Goal: Information Seeking & Learning: Learn about a topic

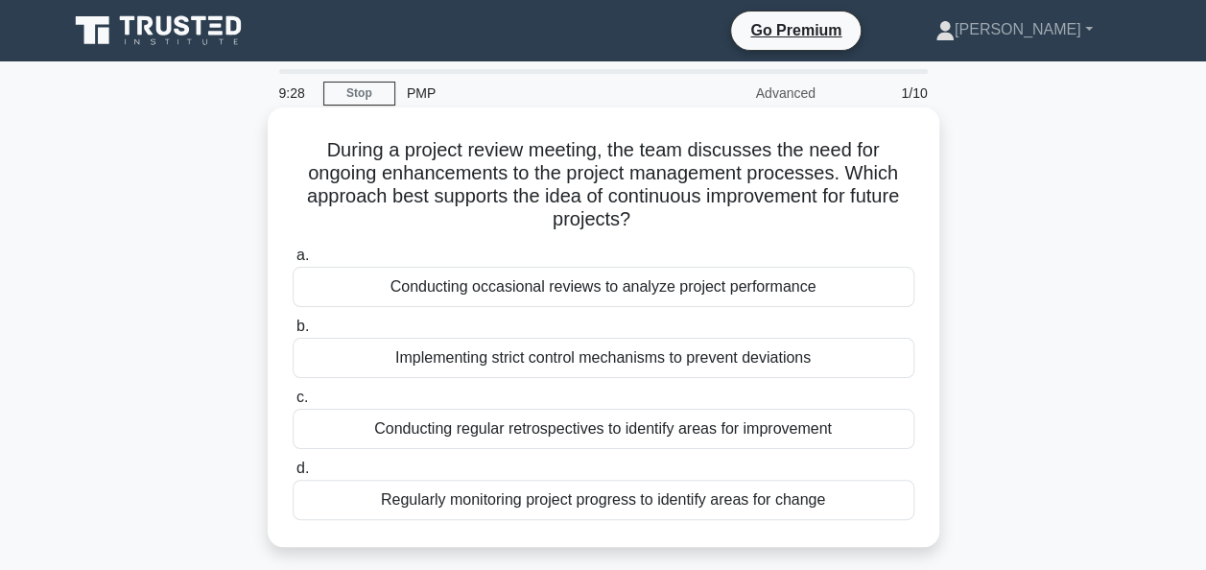
click at [531, 433] on div "Conducting regular retrospectives to identify areas for improvement" at bounding box center [603, 429] width 621 height 40
click at [293, 404] on input "c. Conducting regular retrospectives to identify areas for improvement" at bounding box center [293, 397] width 0 height 12
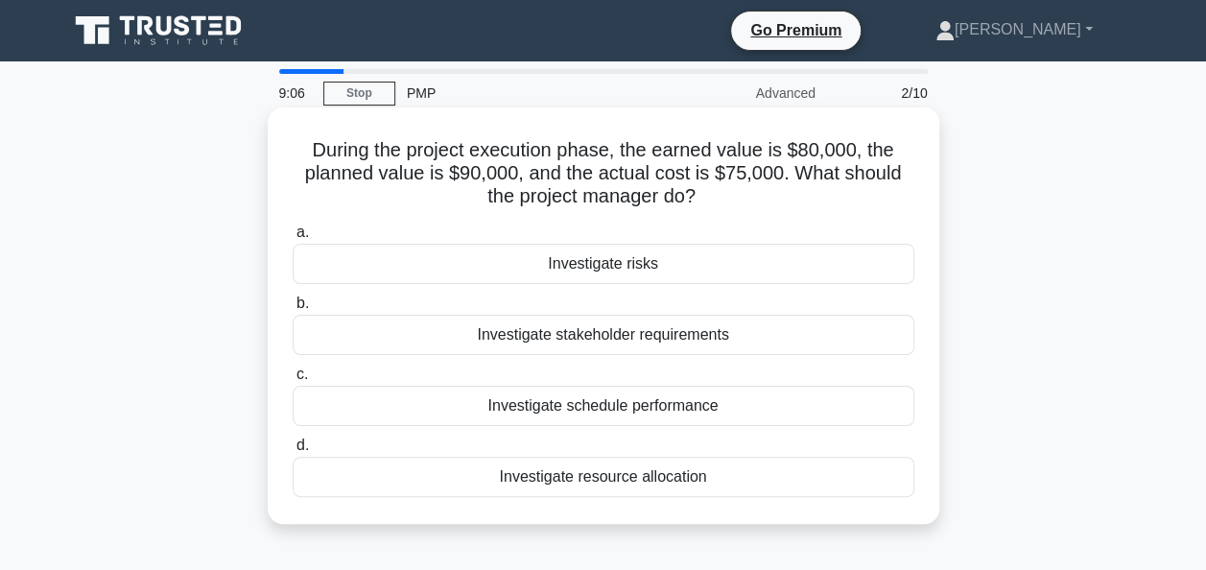
click at [543, 483] on div "Investigate resource allocation" at bounding box center [603, 477] width 621 height 40
click at [293, 452] on input "d. Investigate resource allocation" at bounding box center [293, 445] width 0 height 12
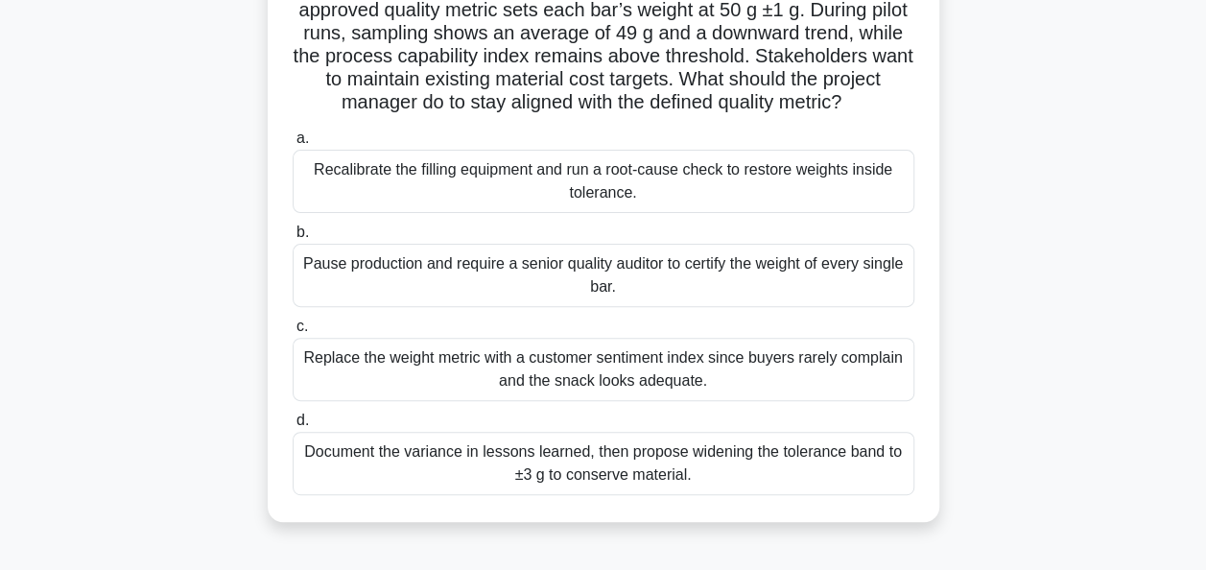
scroll to position [192, 0]
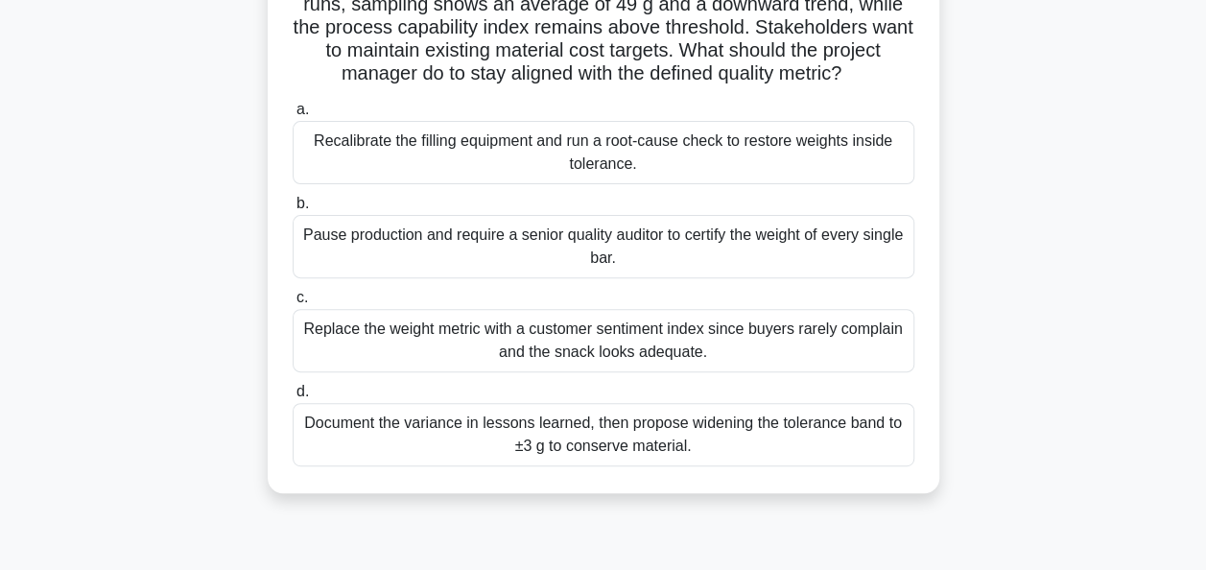
click at [502, 174] on div "Recalibrate the filling equipment and run a root-cause check to restore weights…" at bounding box center [603, 152] width 621 height 63
click at [293, 116] on input "a. Recalibrate the filling equipment and run a root-cause check to restore weig…" at bounding box center [293, 110] width 0 height 12
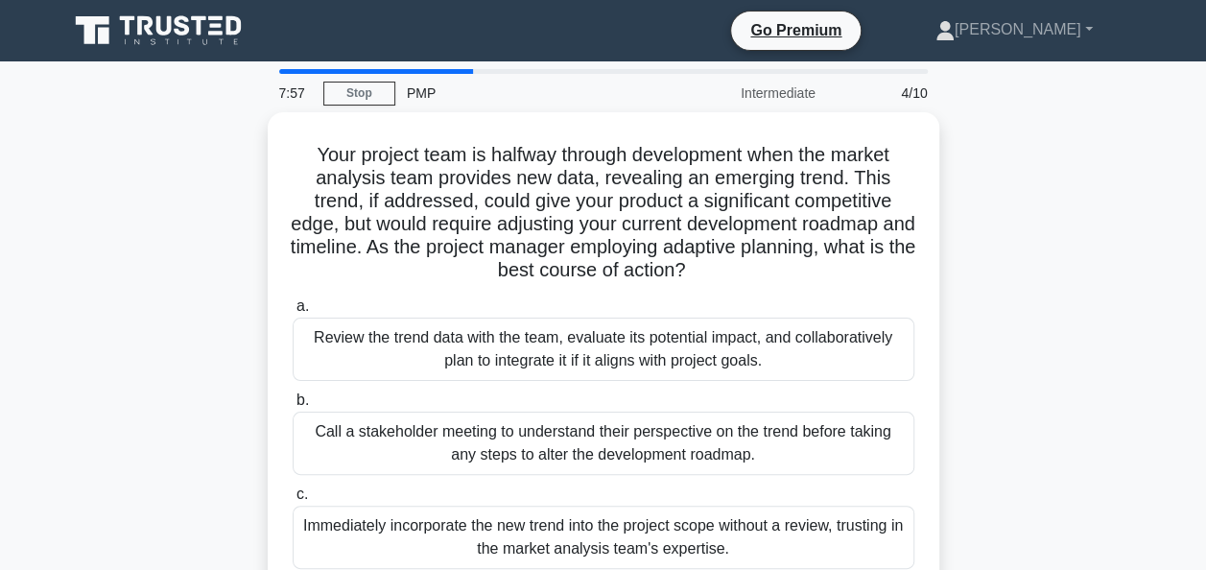
scroll to position [96, 0]
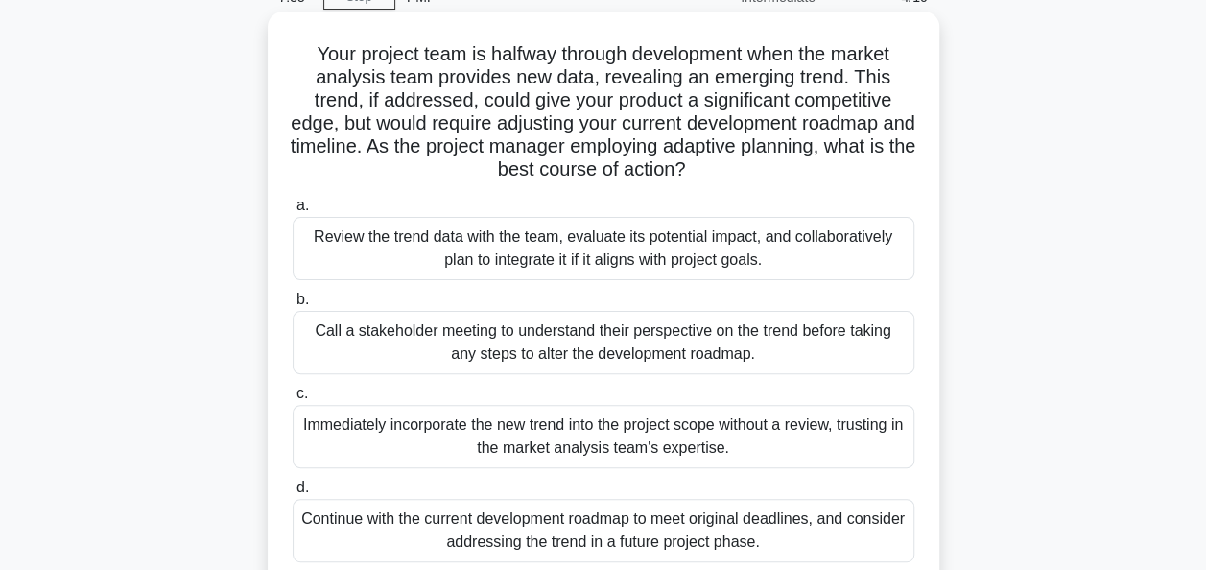
click at [509, 235] on div "Review the trend data with the team, evaluate its potential impact, and collabo…" at bounding box center [603, 248] width 621 height 63
click at [293, 212] on input "a. Review the trend data with the team, evaluate its potential impact, and coll…" at bounding box center [293, 205] width 0 height 12
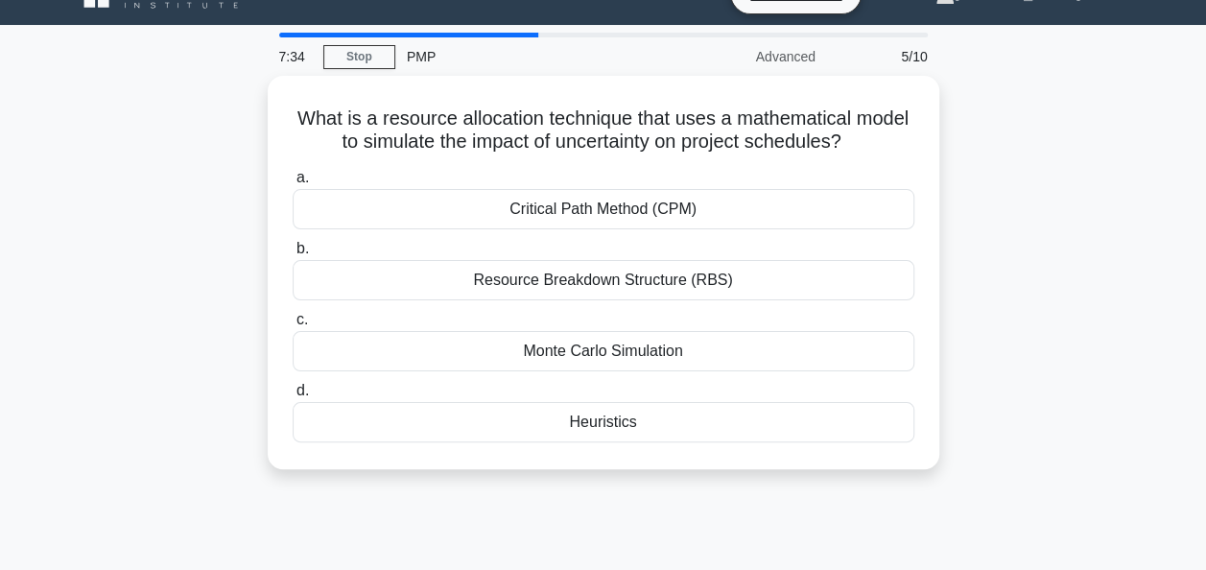
scroll to position [0, 0]
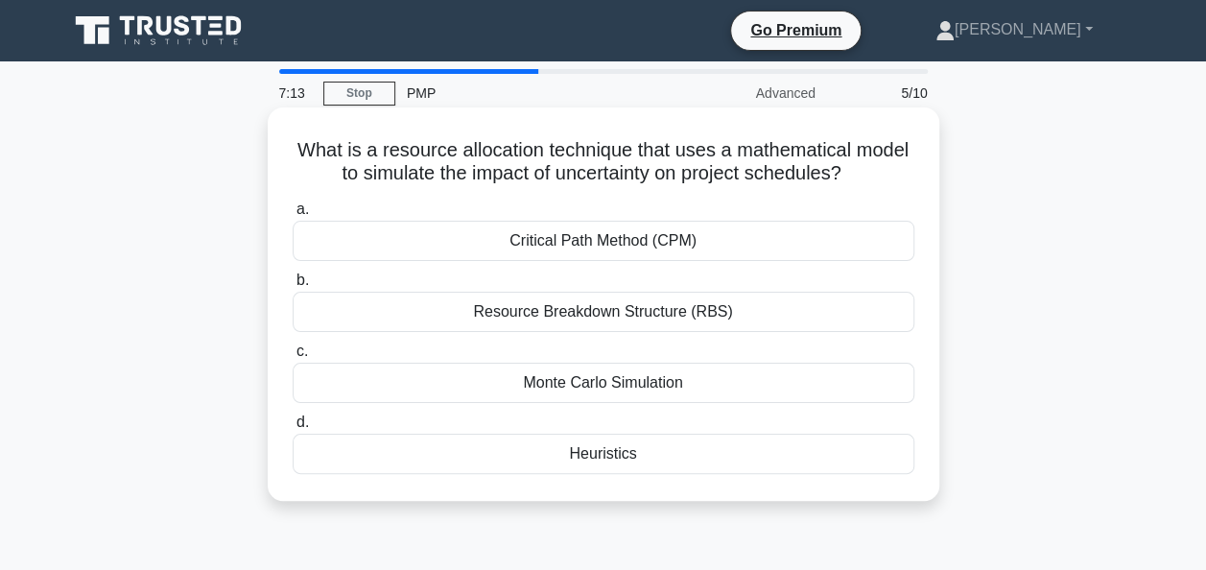
click at [334, 375] on div "Monte Carlo Simulation" at bounding box center [603, 383] width 621 height 40
click at [293, 358] on input "c. Monte Carlo Simulation" at bounding box center [293, 351] width 0 height 12
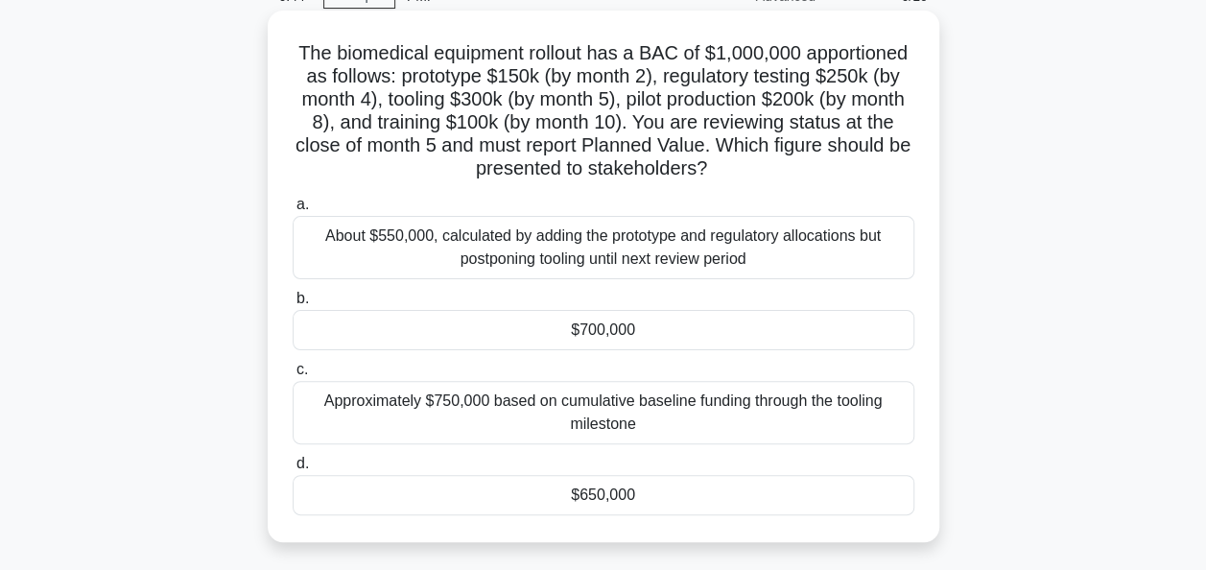
scroll to position [192, 0]
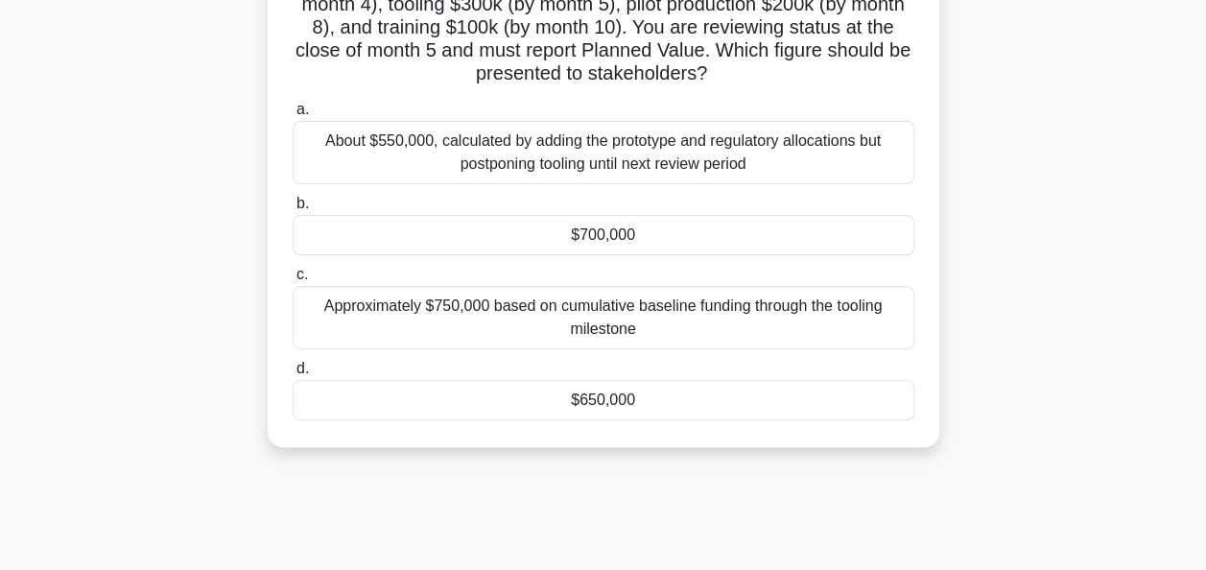
click at [441, 242] on div "$700,000" at bounding box center [603, 235] width 621 height 40
click at [293, 210] on input "b. $700,000" at bounding box center [293, 204] width 0 height 12
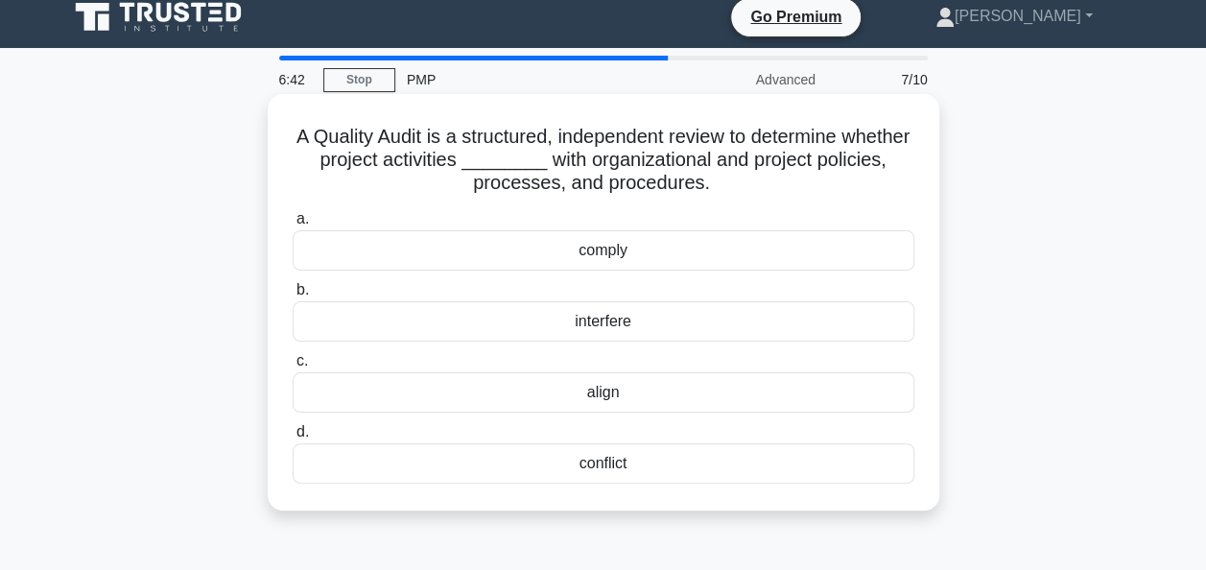
scroll to position [0, 0]
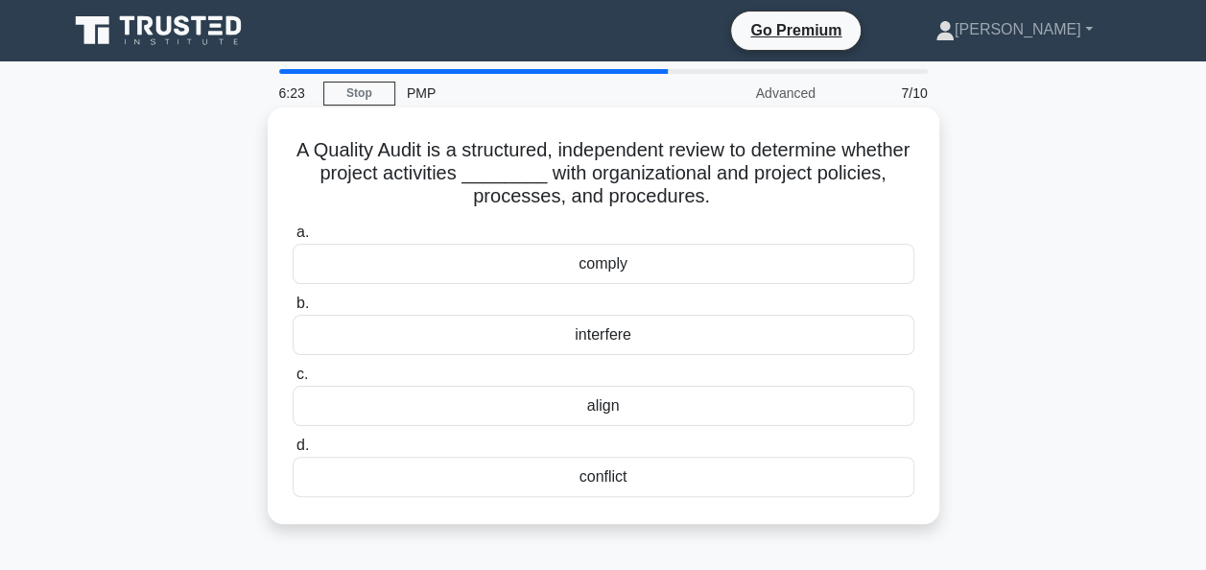
click at [493, 265] on div "comply" at bounding box center [603, 264] width 621 height 40
click at [293, 239] on input "a. comply" at bounding box center [293, 232] width 0 height 12
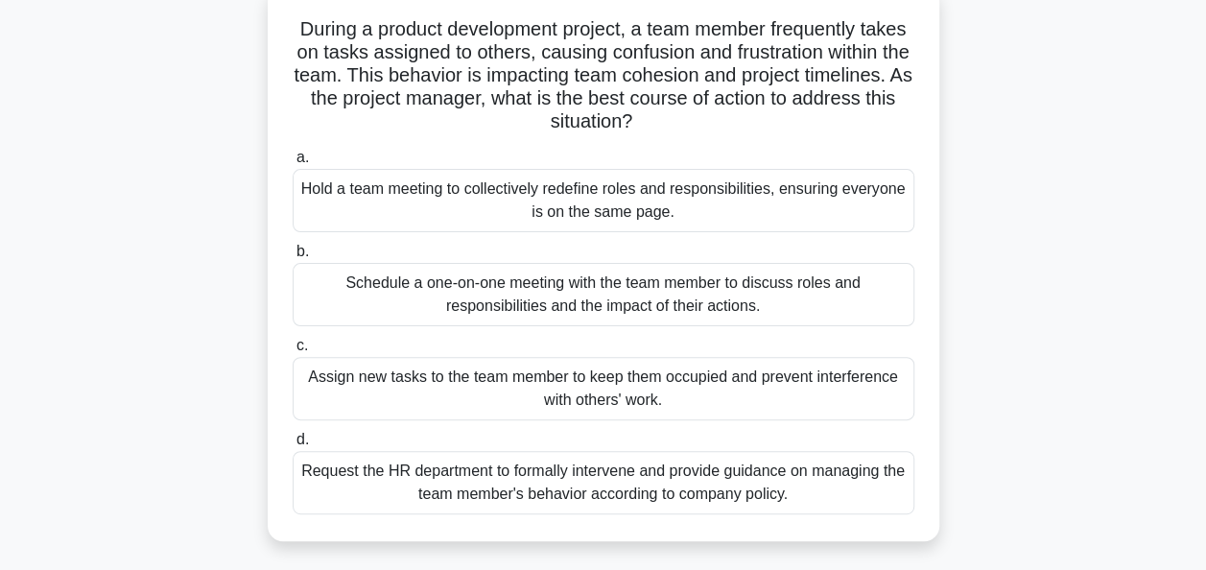
scroll to position [96, 0]
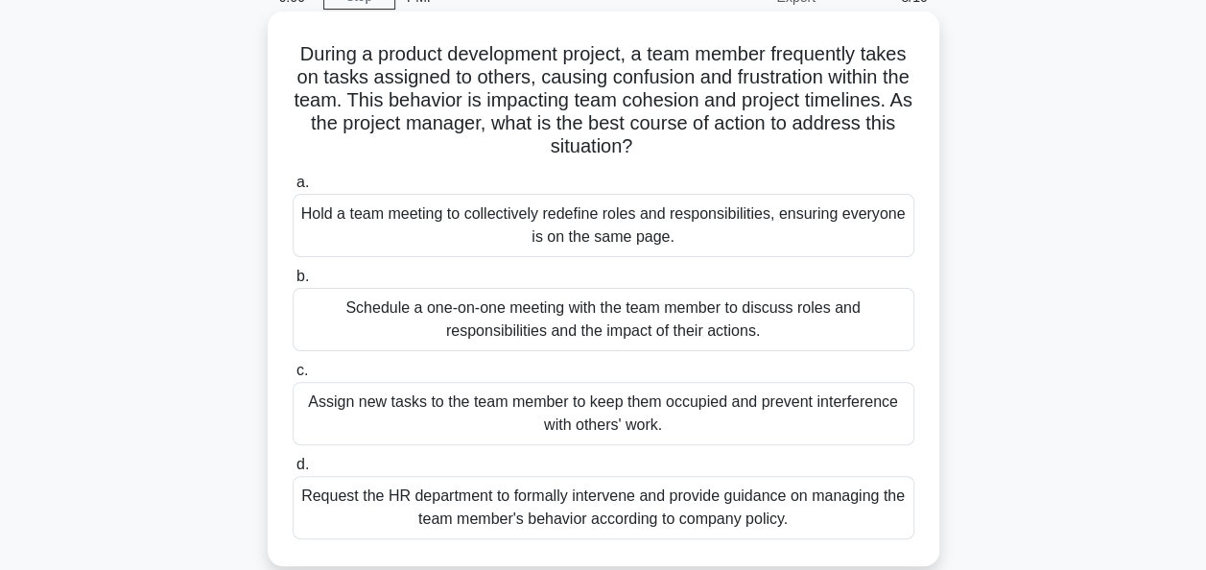
click at [506, 305] on div "Schedule a one-on-one meeting with the team member to discuss roles and respons…" at bounding box center [603, 319] width 621 height 63
click at [293, 283] on input "b. Schedule a one-on-one meeting with the team member to discuss roles and resp…" at bounding box center [293, 276] width 0 height 12
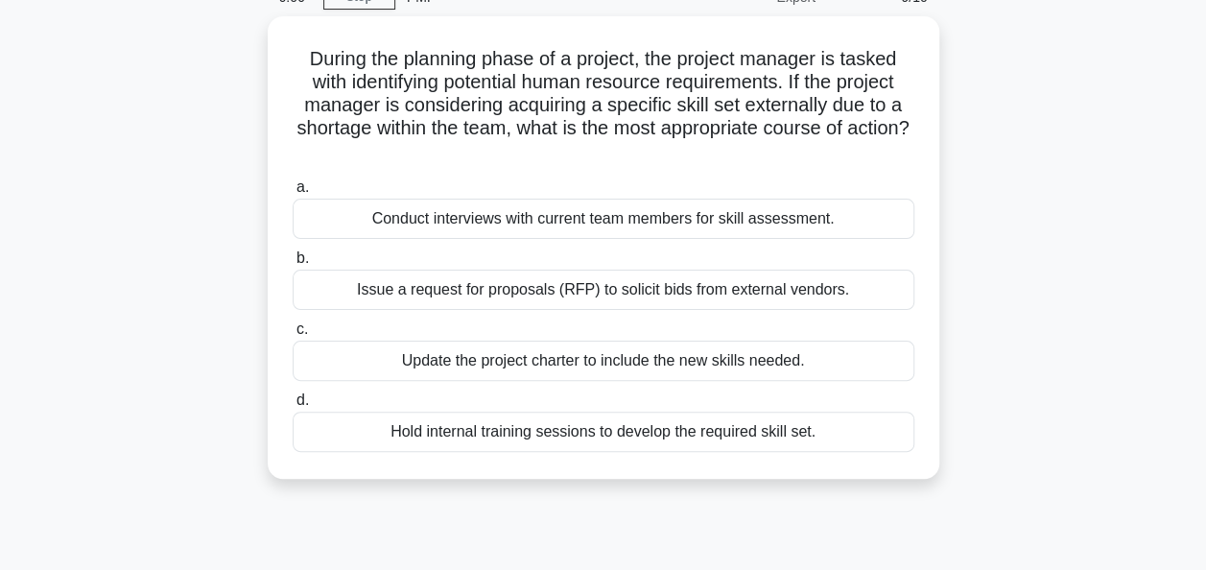
scroll to position [0, 0]
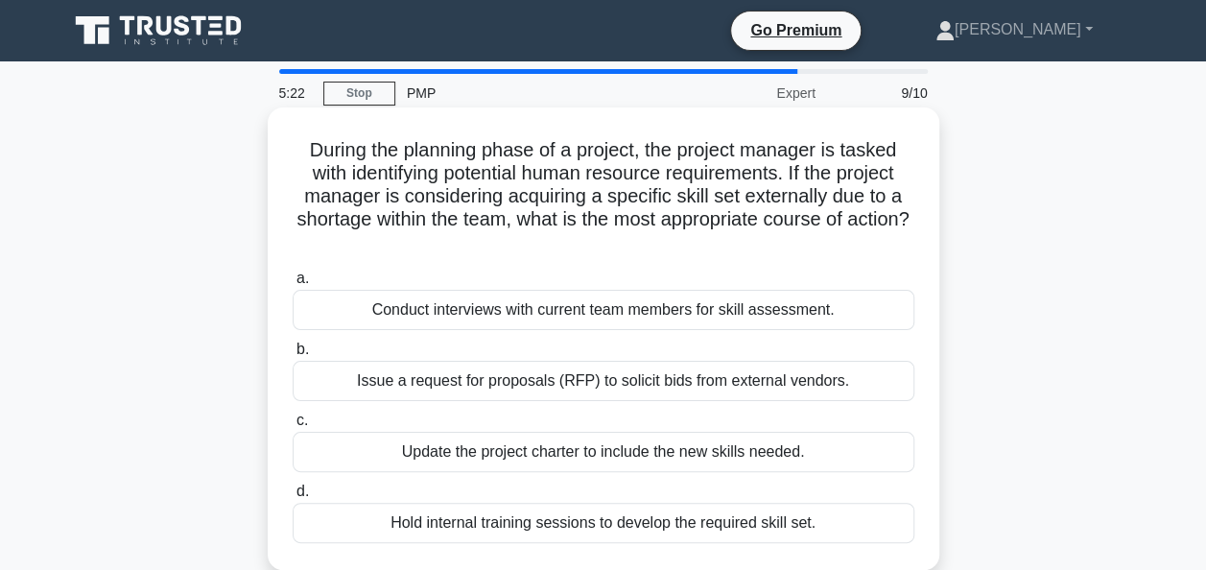
click at [598, 316] on div "Conduct interviews with current team members for skill assessment." at bounding box center [603, 310] width 621 height 40
click at [293, 285] on input "a. Conduct interviews with current team members for skill assessment." at bounding box center [293, 278] width 0 height 12
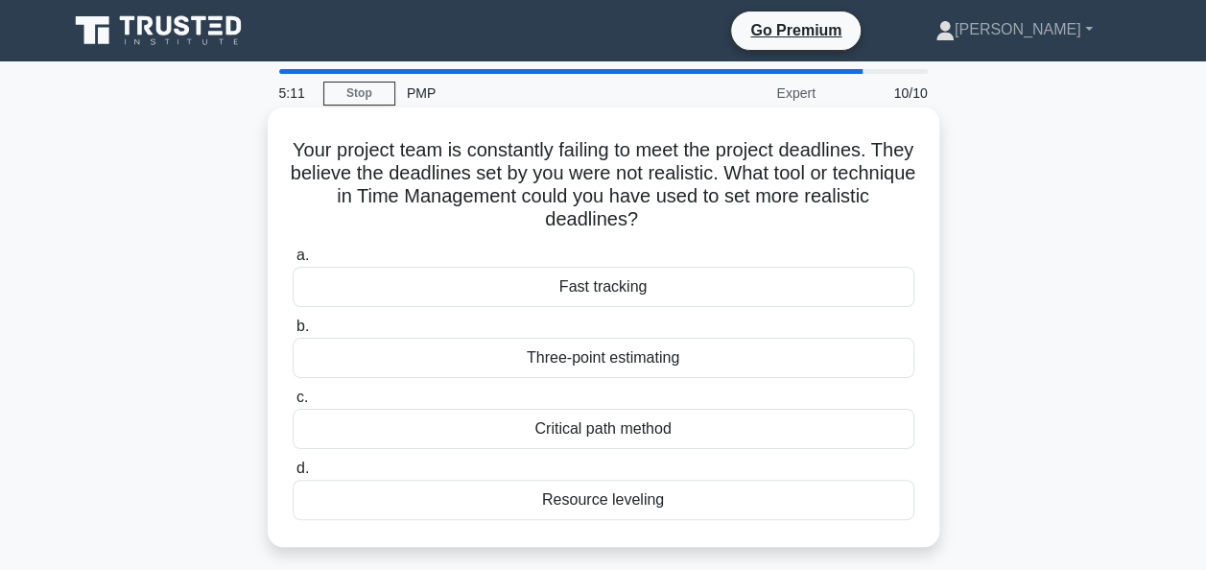
click at [574, 431] on div "Critical path method" at bounding box center [603, 429] width 621 height 40
click at [293, 404] on input "c. Critical path method" at bounding box center [293, 397] width 0 height 12
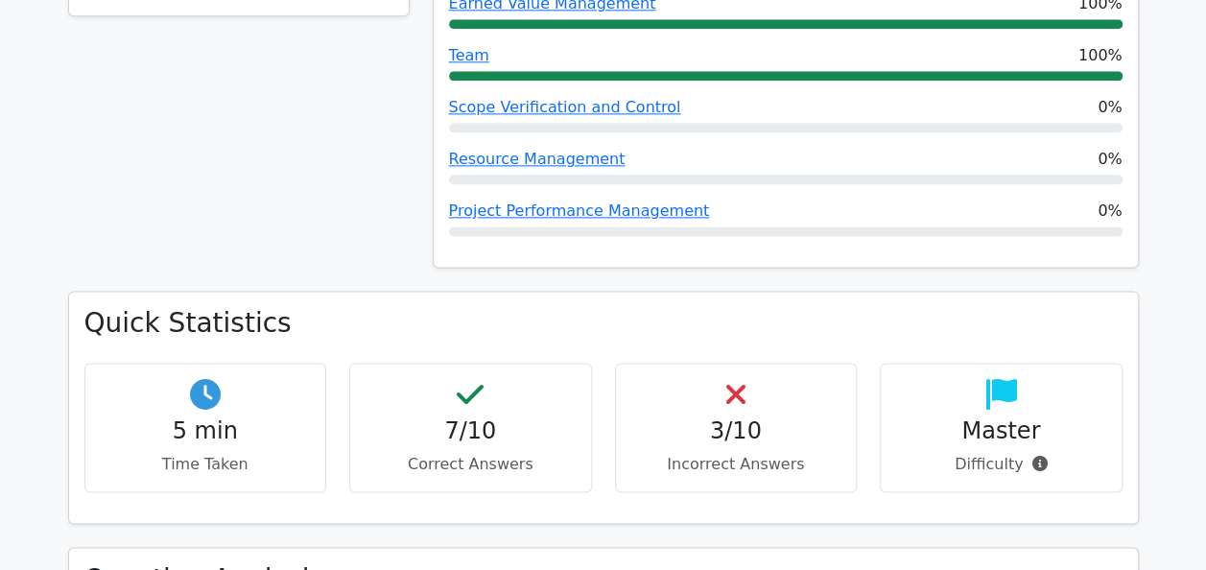
scroll to position [1726, 0]
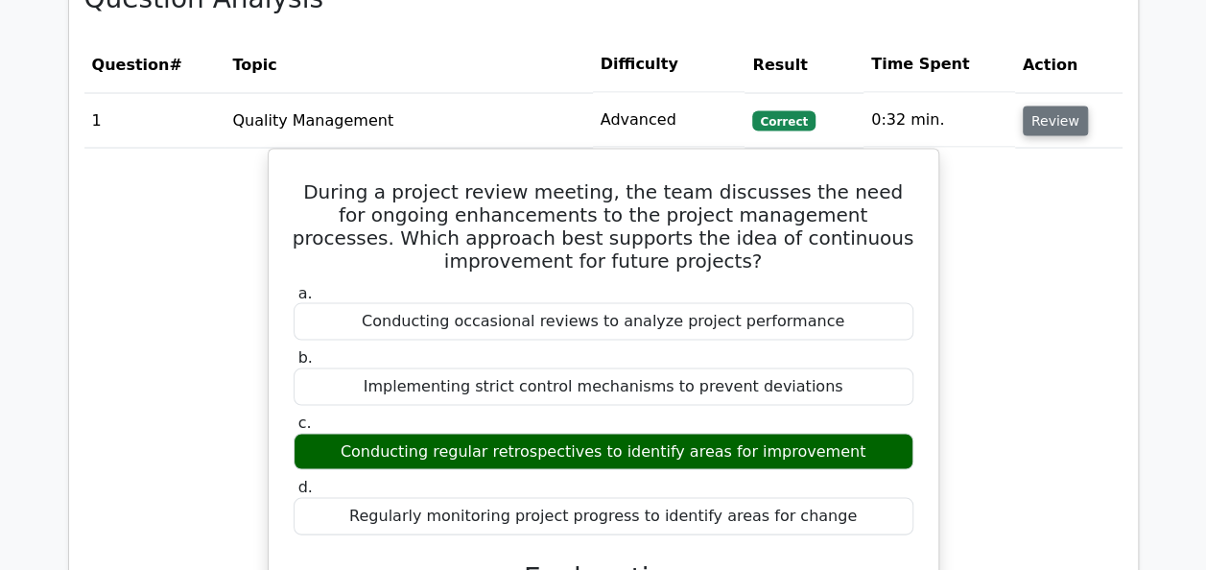
click at [1059, 105] on button "Review" at bounding box center [1054, 120] width 65 height 30
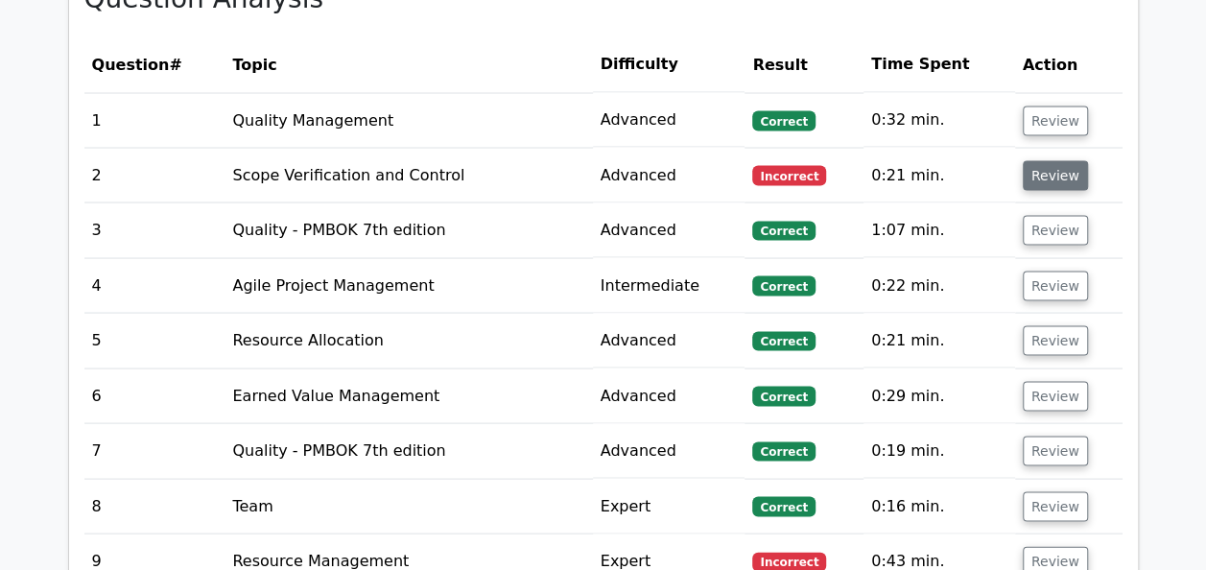
click at [1055, 160] on button "Review" at bounding box center [1054, 175] width 65 height 30
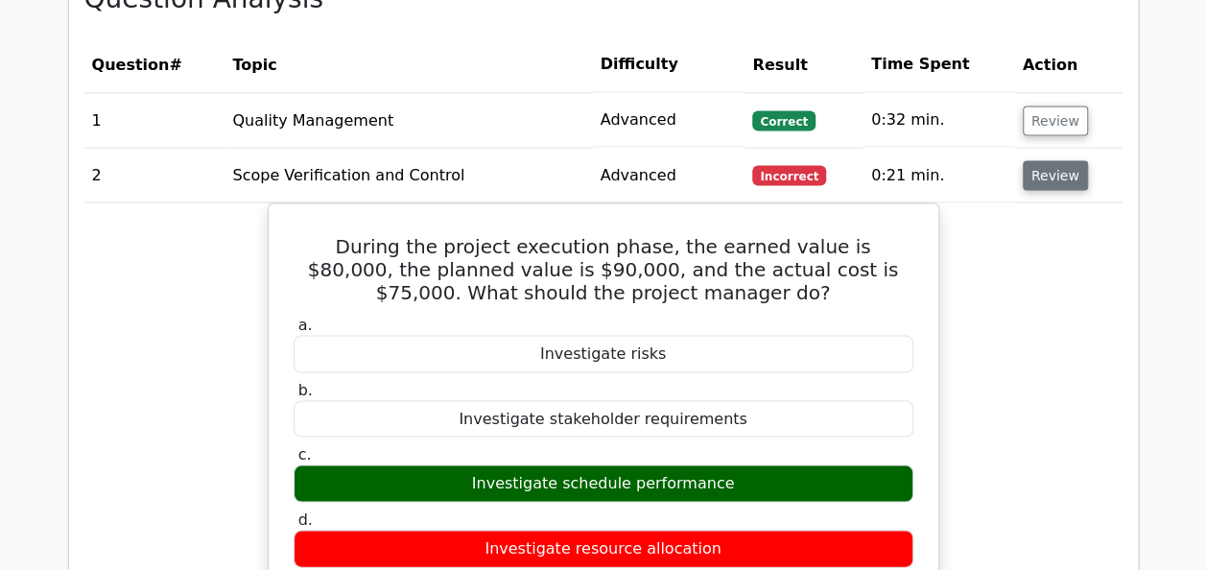
click at [1049, 160] on button "Review" at bounding box center [1054, 175] width 65 height 30
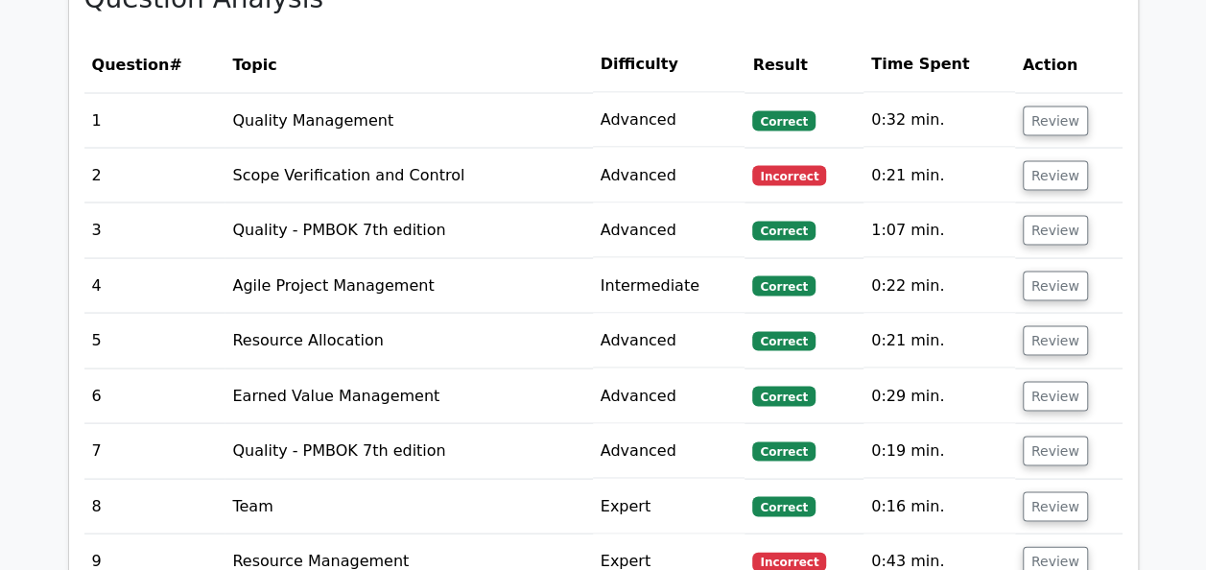
scroll to position [1918, 0]
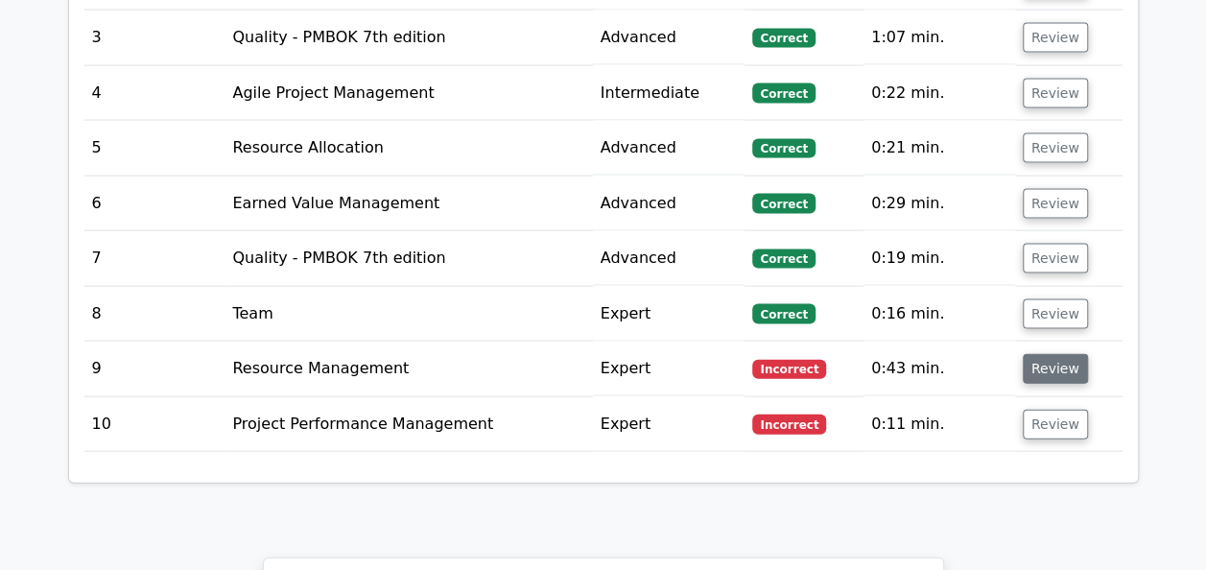
click at [1045, 354] on button "Review" at bounding box center [1054, 369] width 65 height 30
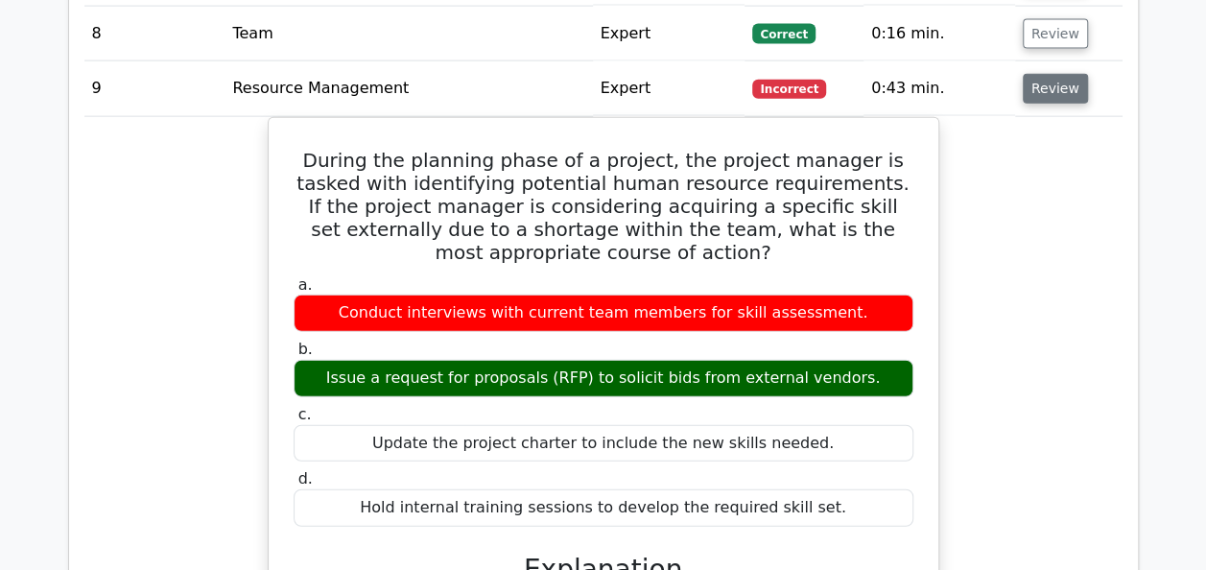
scroll to position [2110, 0]
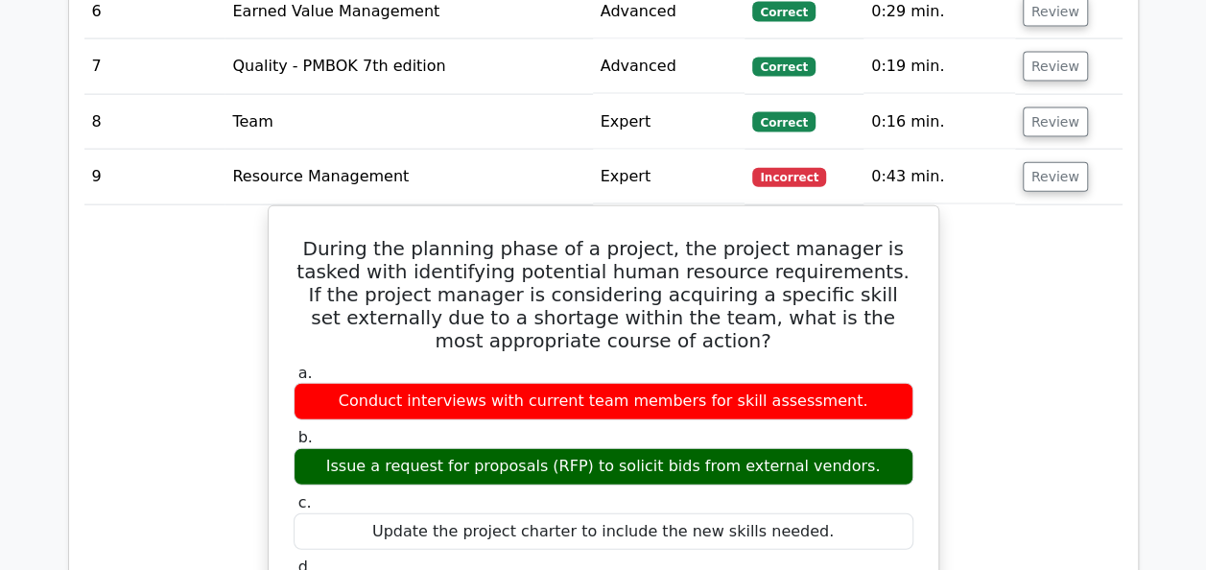
click at [1042, 150] on td "Review" at bounding box center [1068, 177] width 107 height 55
click at [1042, 162] on button "Review" at bounding box center [1054, 177] width 65 height 30
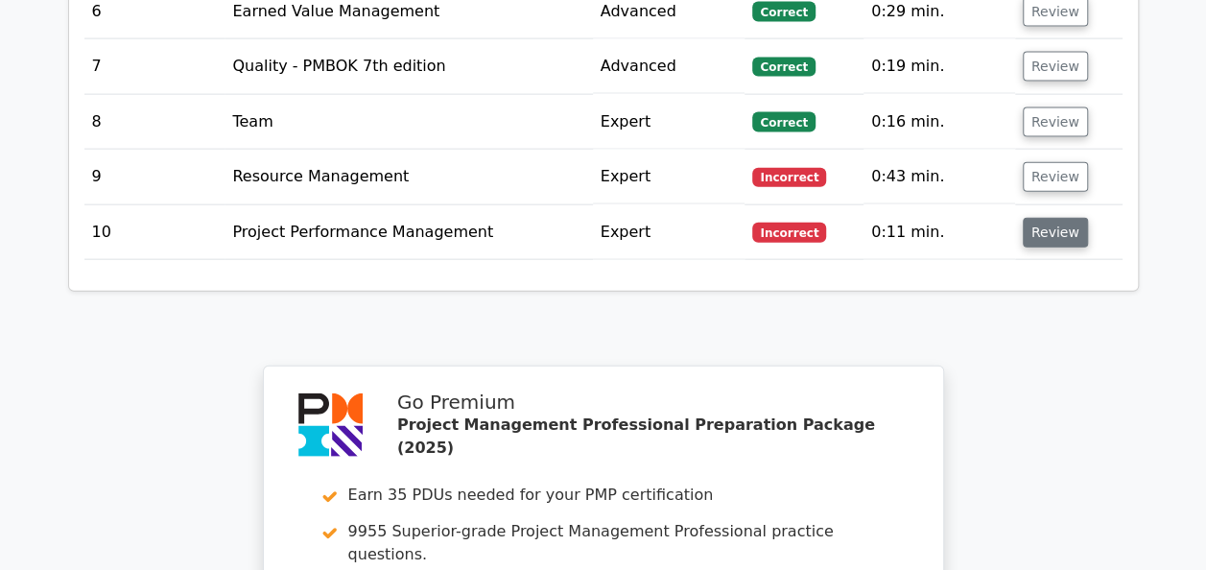
click at [1059, 218] on button "Review" at bounding box center [1054, 233] width 65 height 30
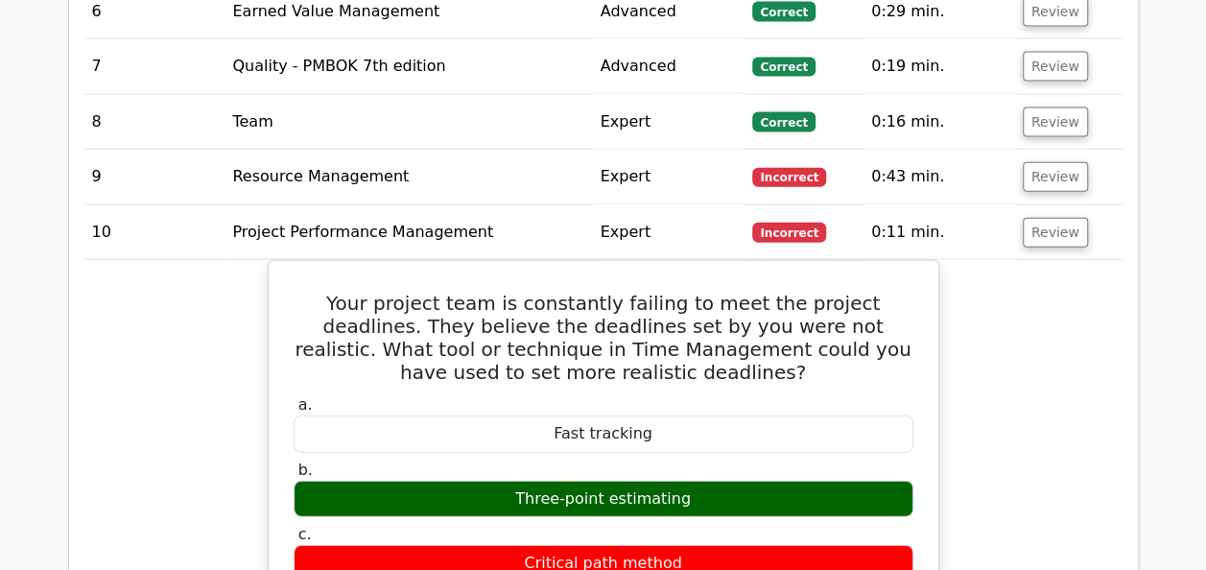
click at [1045, 218] on button "Review" at bounding box center [1054, 233] width 65 height 30
